Goal: Find specific page/section: Find specific page/section

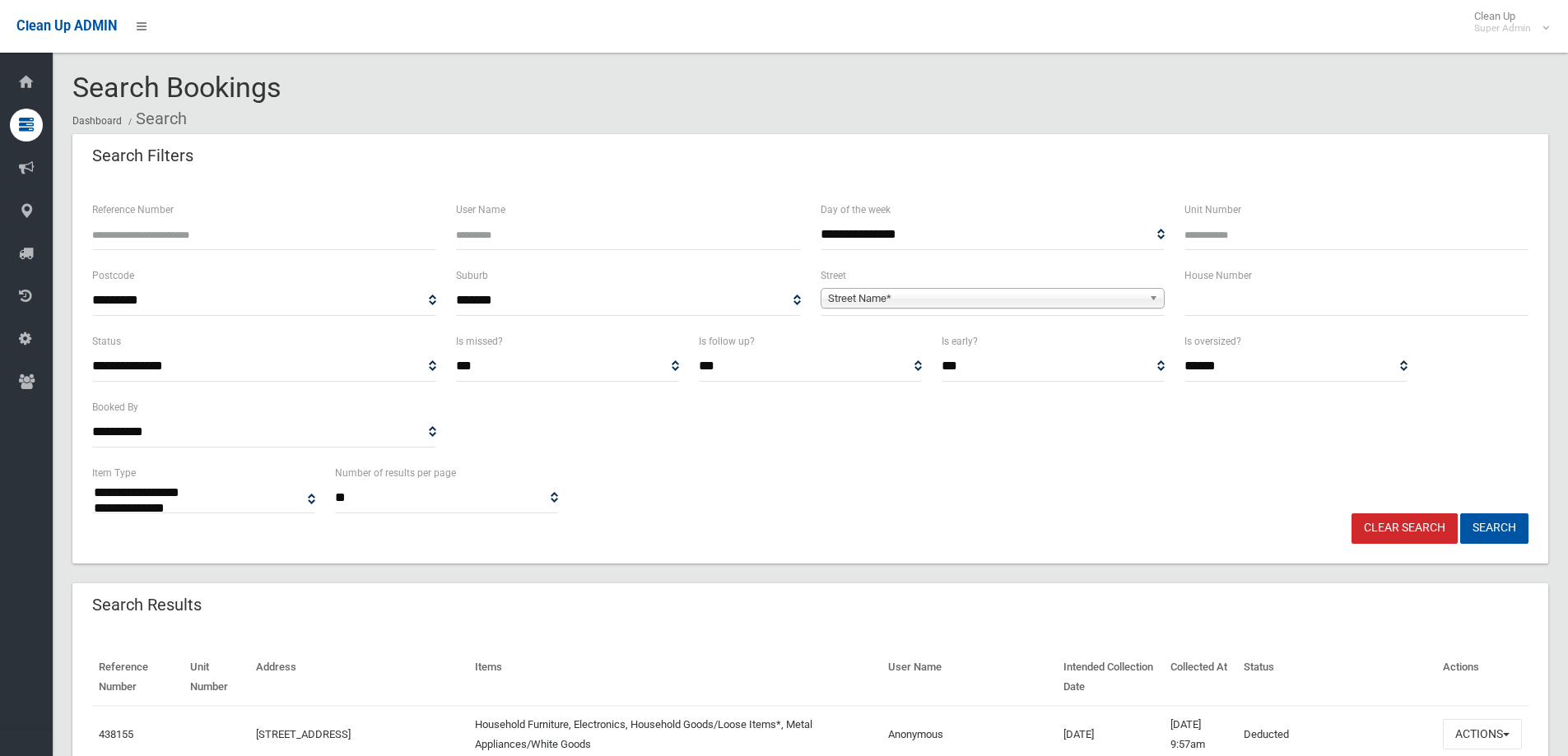
select select
click at [1262, 304] on input "text" at bounding box center [1357, 300] width 344 height 31
type input "***"
click at [1013, 304] on span "Street Name*" at bounding box center [986, 299] width 314 height 20
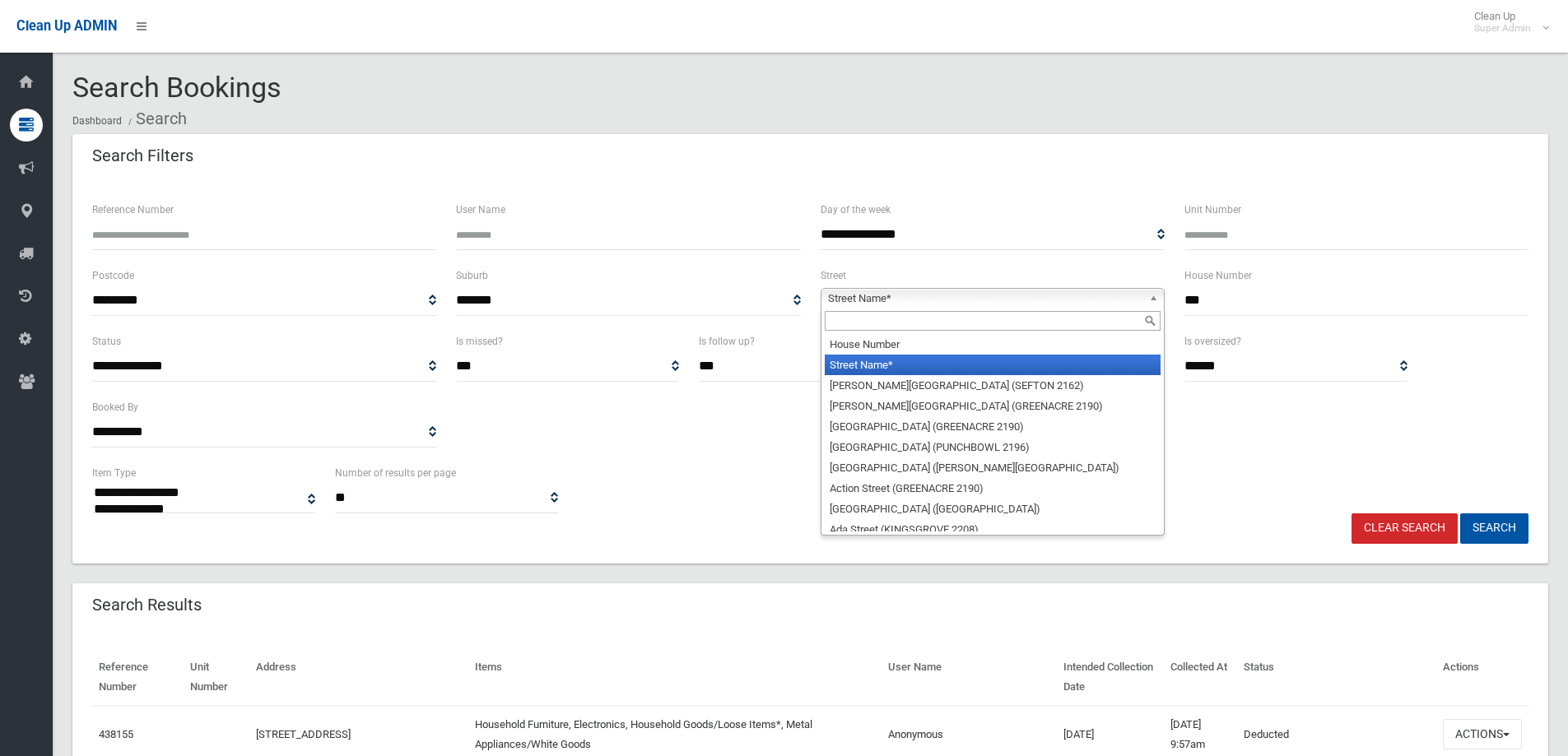
type input "*"
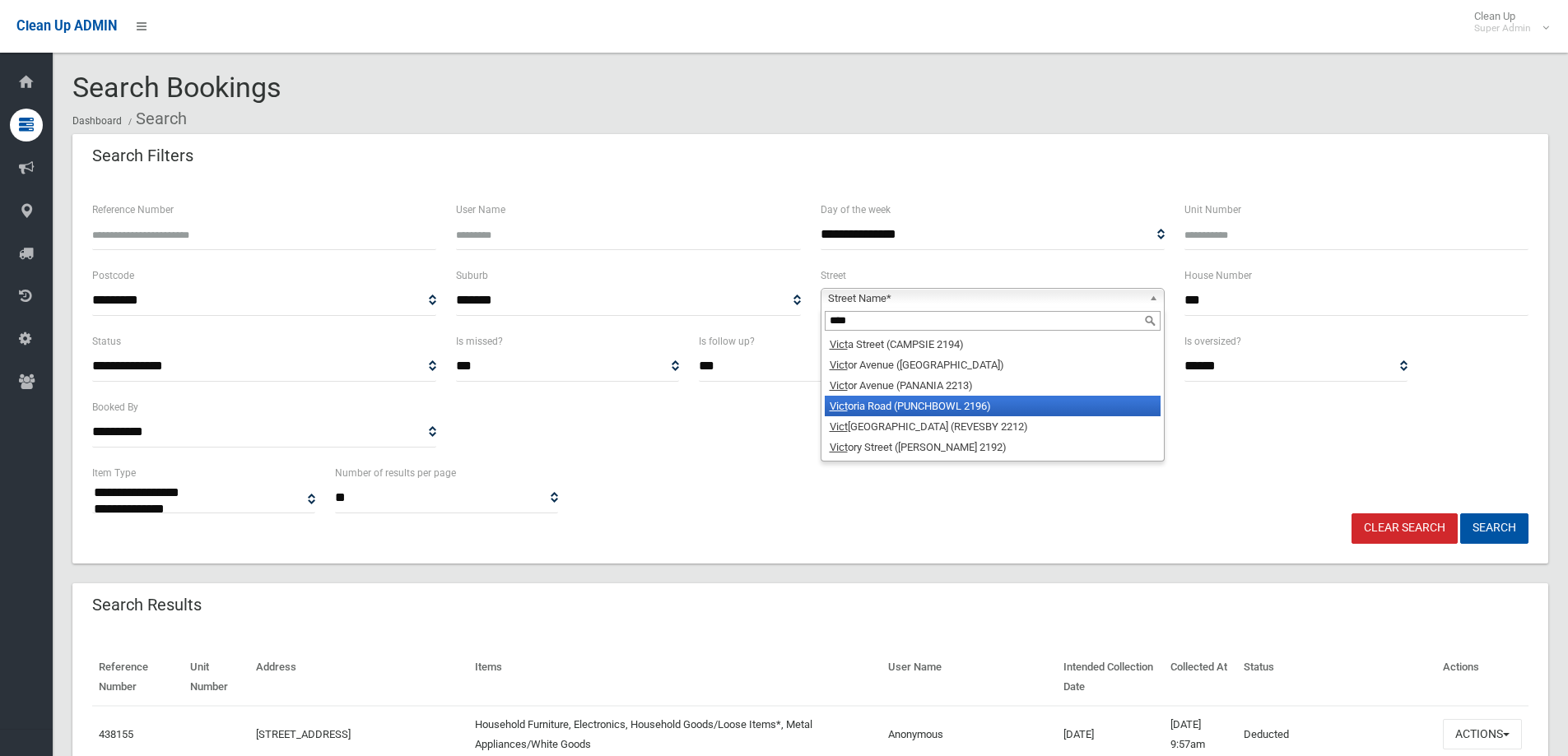
type input "****"
click at [926, 403] on li "Vict oria Road (PUNCHBOWL 2196)" at bounding box center [993, 406] width 336 height 21
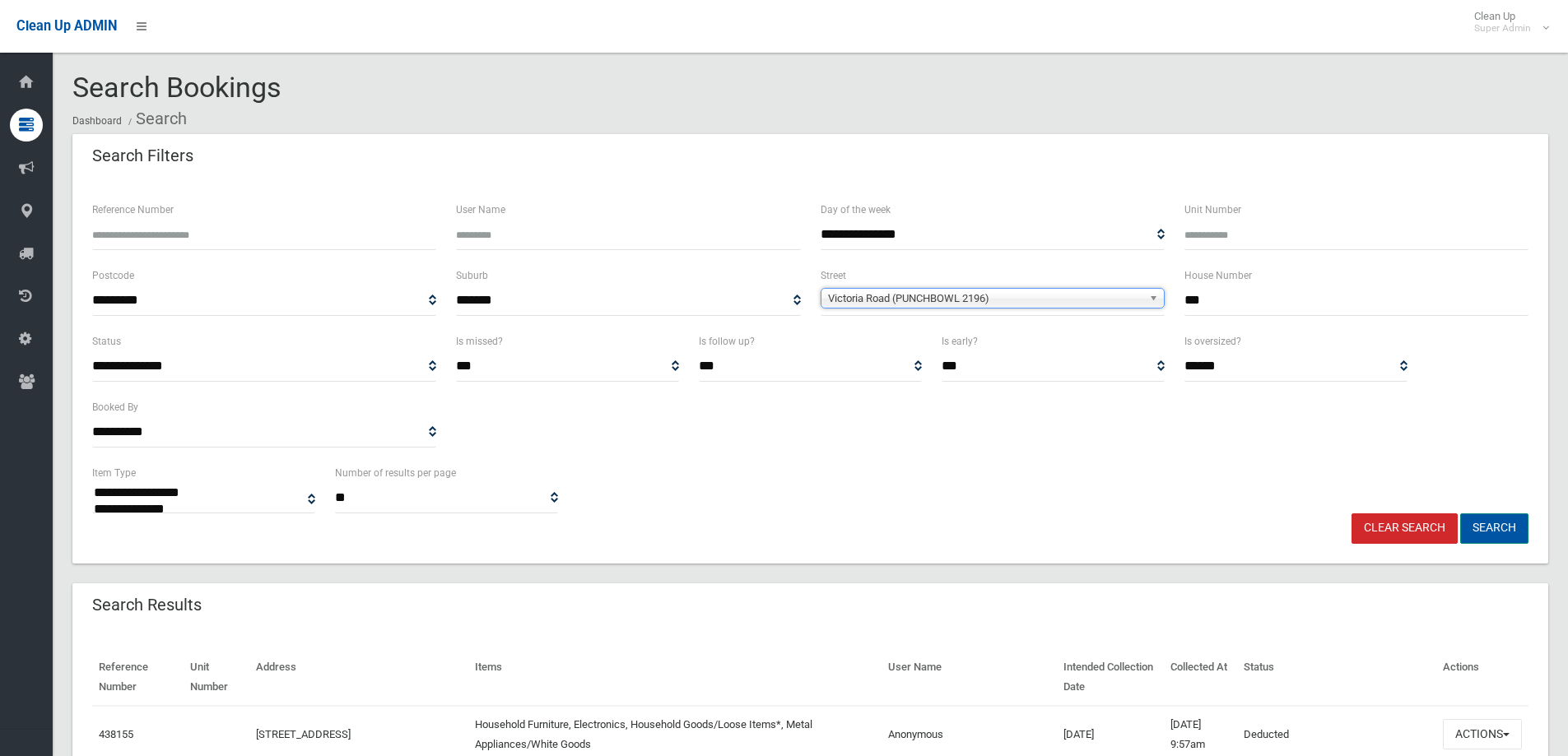
click at [1509, 522] on button "Search" at bounding box center [1495, 529] width 68 height 31
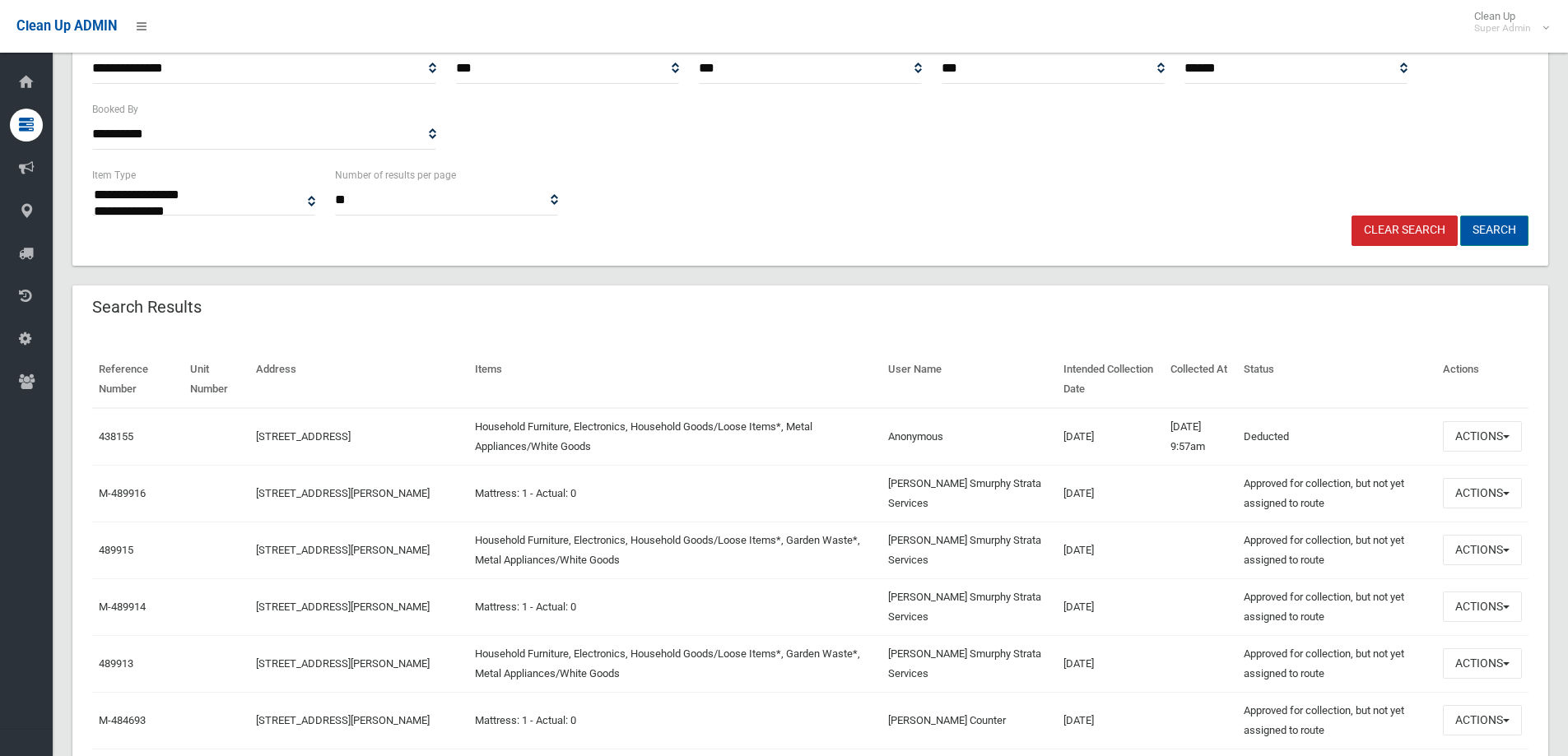
scroll to position [329, 0]
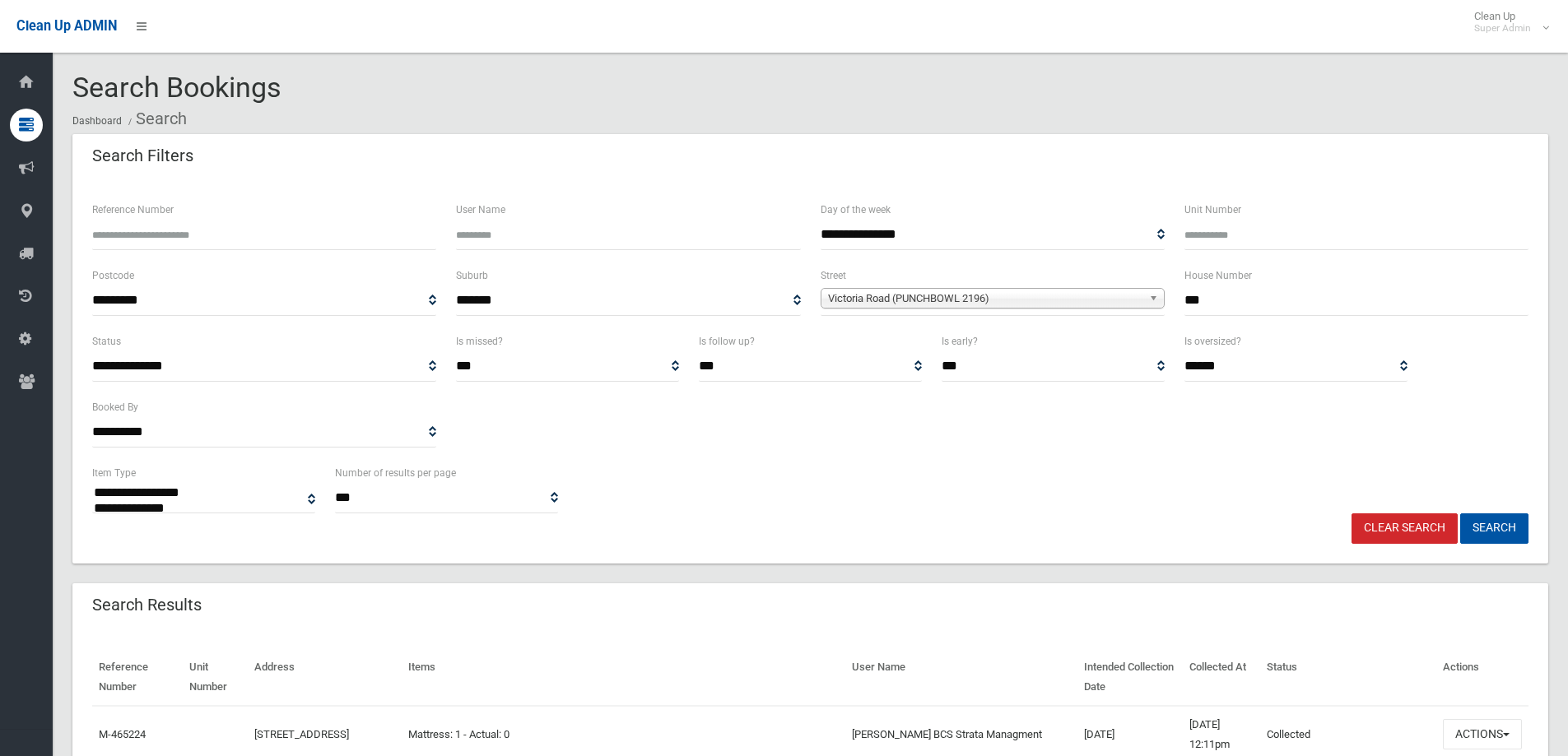
select select
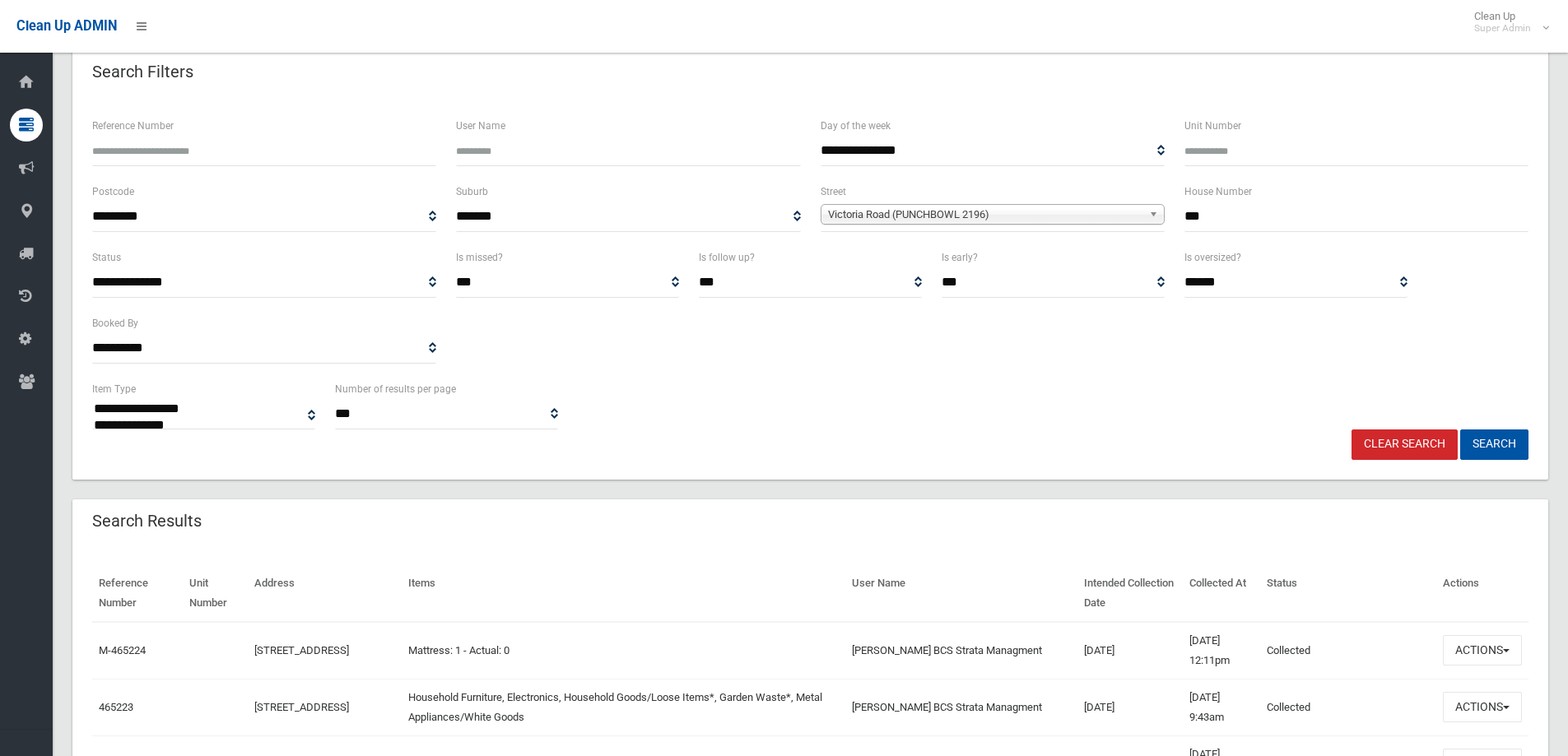
scroll to position [82, 0]
drag, startPoint x: 1231, startPoint y: 219, endPoint x: 1185, endPoint y: 220, distance: 46.0
click at [1188, 219] on input "***" at bounding box center [1357, 218] width 344 height 31
click at [1461, 432] on button "Search" at bounding box center [1495, 447] width 68 height 31
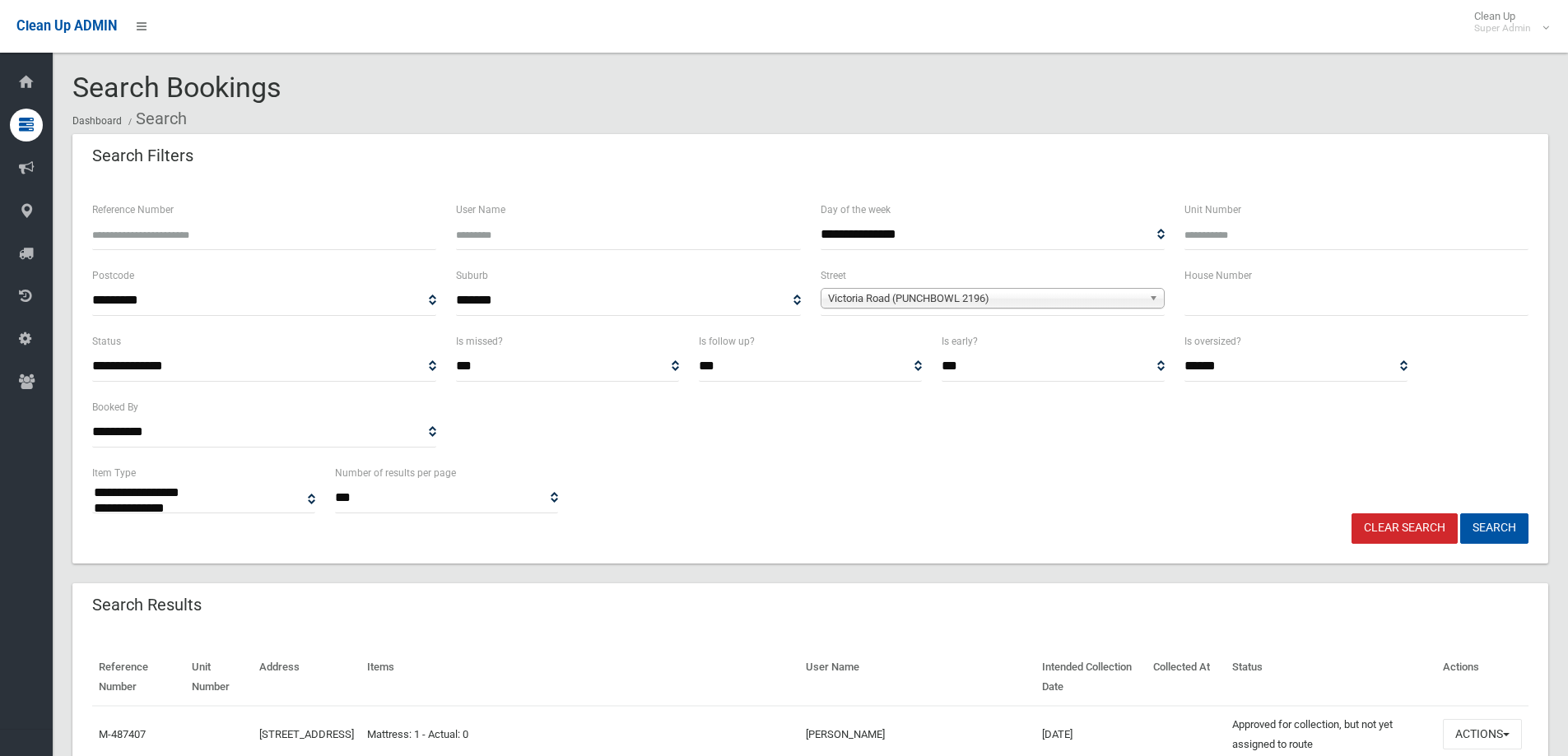
select select
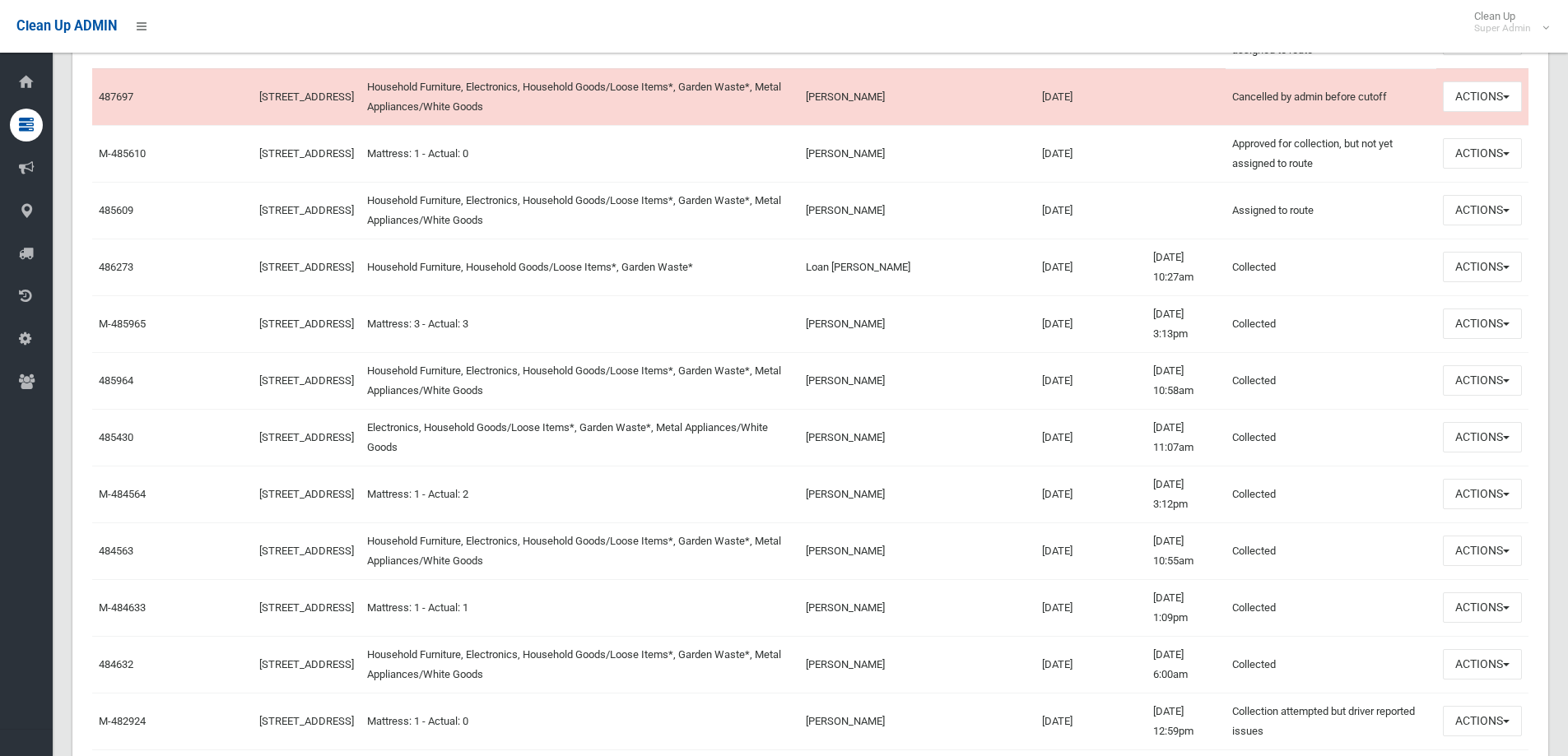
scroll to position [1234, 0]
